Goal: Go to known website: Access a specific website the user already knows

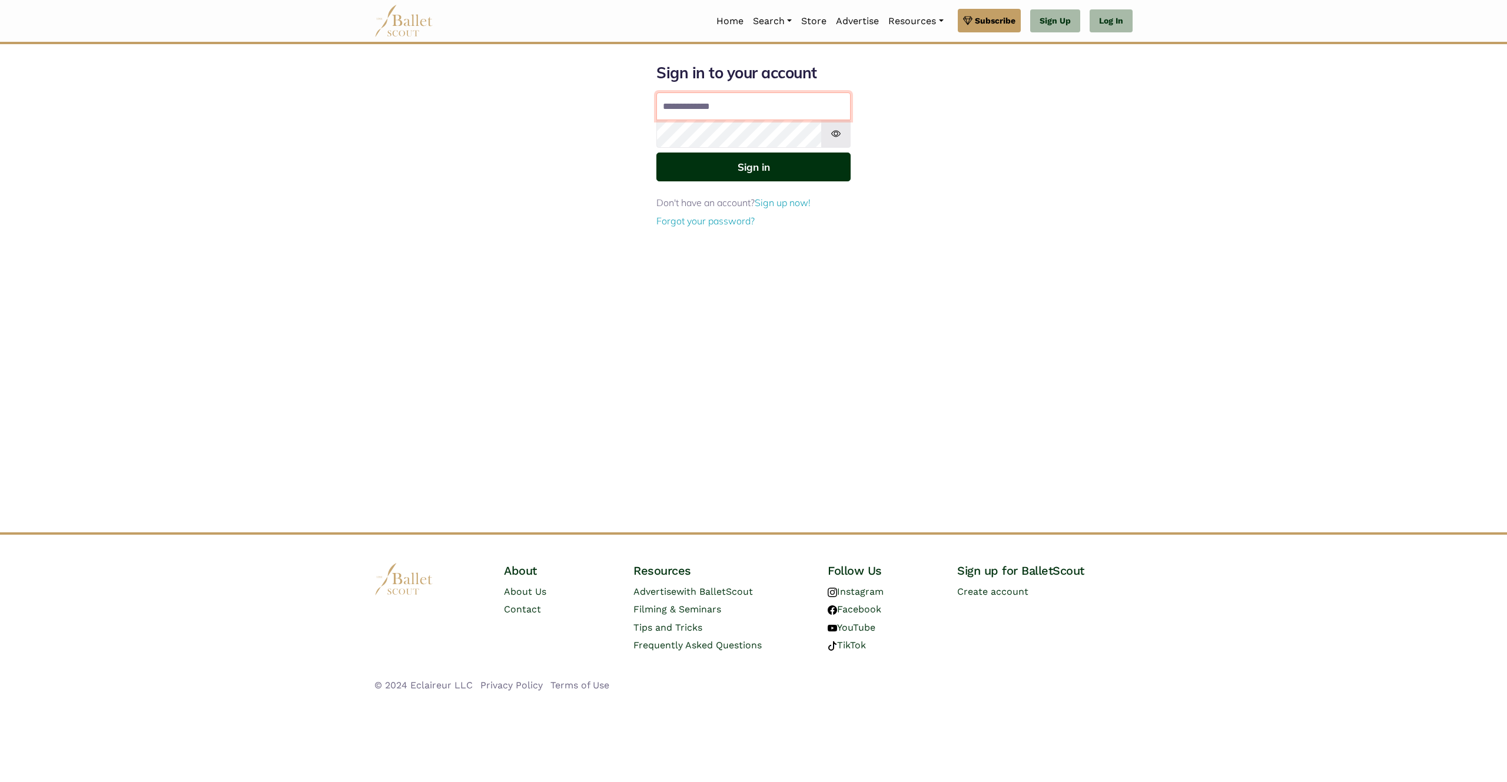
type input "**********"
click at [717, 165] on button "Sign in" at bounding box center [753, 166] width 194 height 29
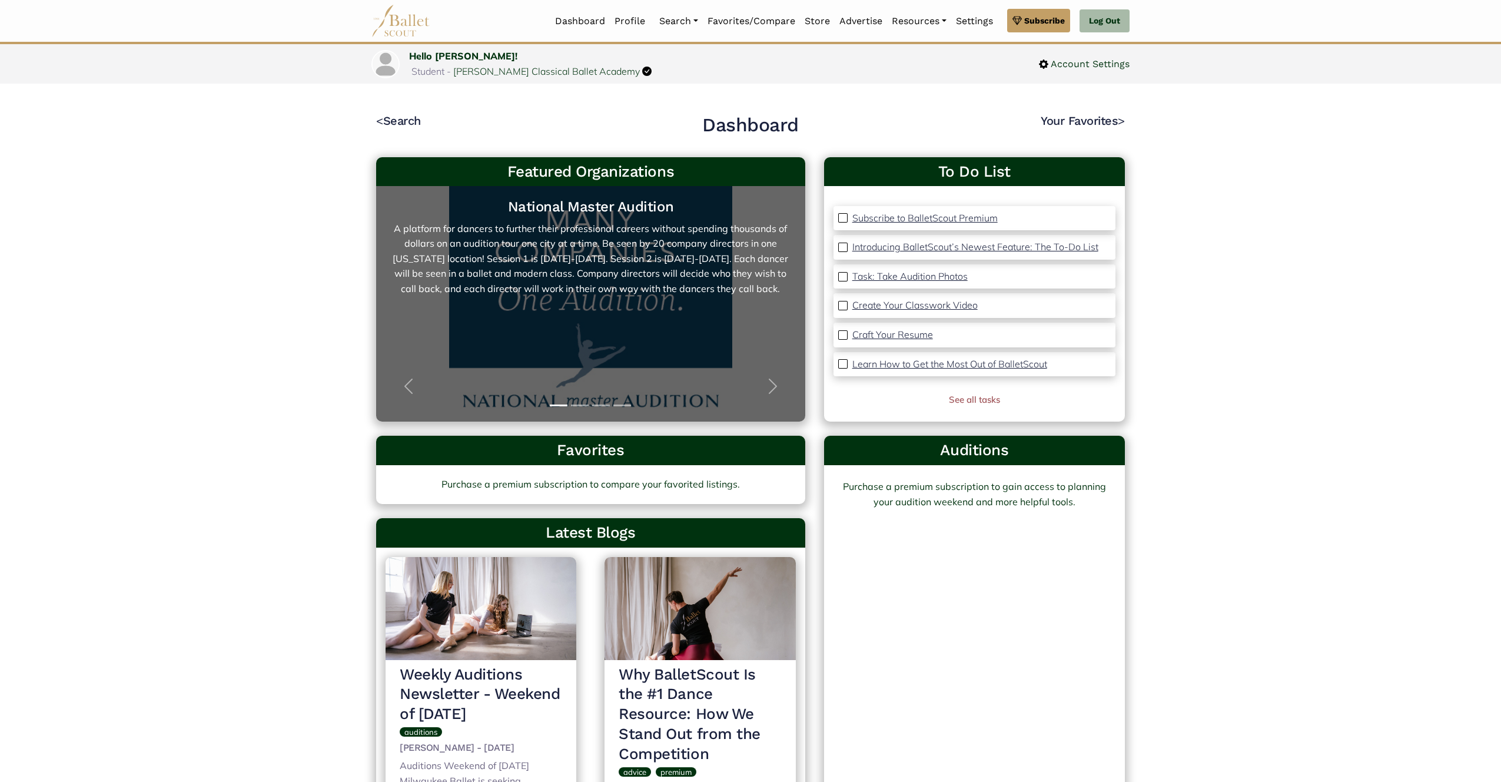
click at [730, 319] on link "National Master Audition A platform for dancers to further their professional c…" at bounding box center [590, 304] width 405 height 212
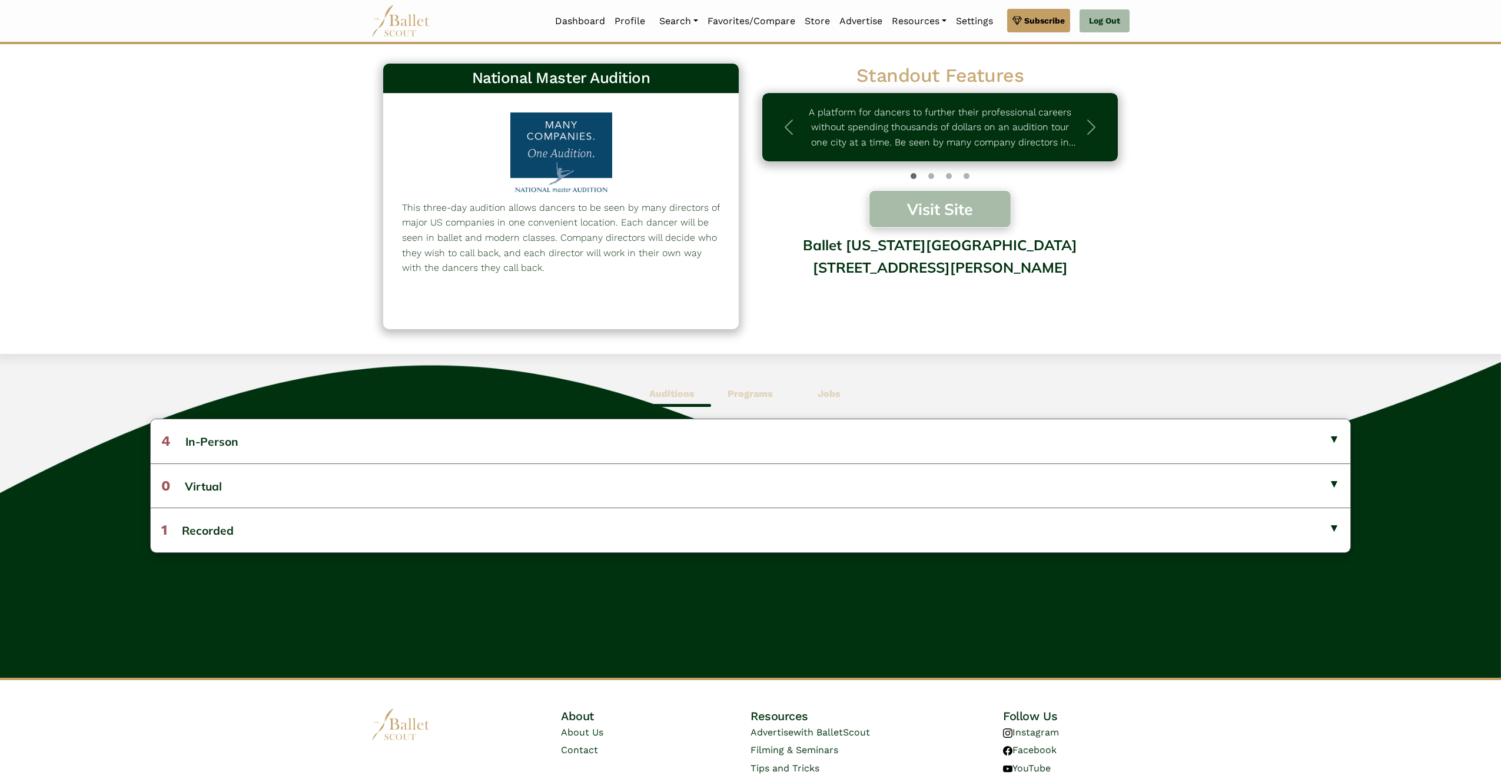
click at [968, 204] on button "Visit Site" at bounding box center [940, 209] width 142 height 38
